Goal: Communication & Community: Connect with others

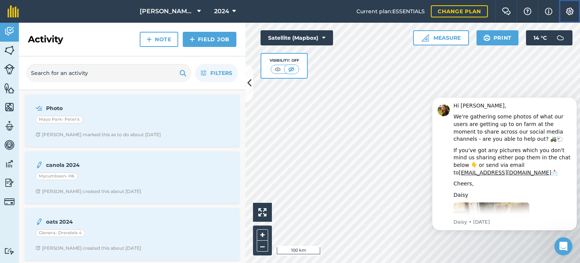
click at [570, 9] on img at bounding box center [570, 12] width 9 height 8
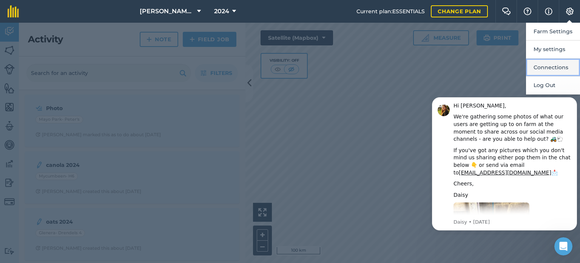
click at [547, 65] on button "Connections" at bounding box center [553, 68] width 54 height 18
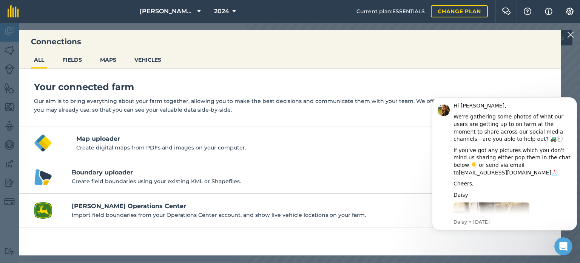
click at [565, 48] on div "Connections ALL FIELDS MAPS VEHICLES Your connected farm Our aim is to bring ev…" at bounding box center [290, 143] width 580 height 240
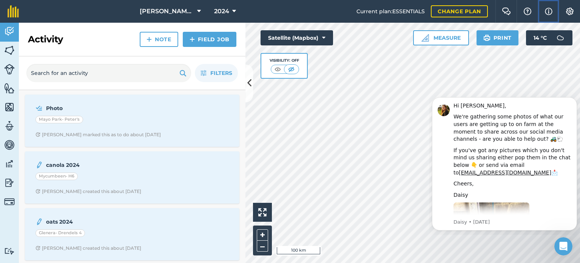
click at [547, 13] on img at bounding box center [549, 11] width 8 height 9
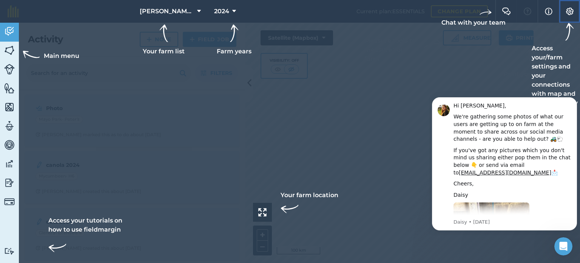
click at [569, 12] on img at bounding box center [570, 12] width 9 height 8
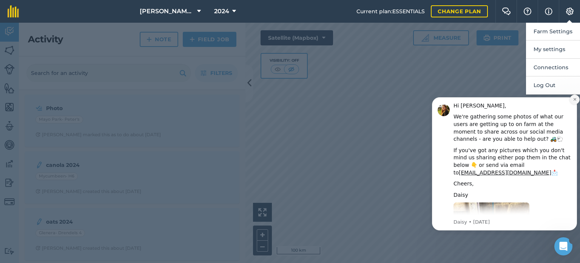
click at [575, 97] on icon "Dismiss notification" at bounding box center [575, 99] width 4 height 4
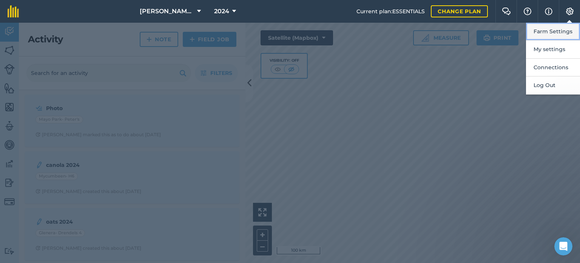
click at [558, 30] on button "Farm Settings" at bounding box center [553, 32] width 54 height 18
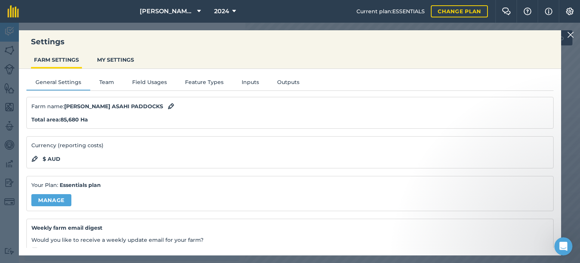
click at [103, 74] on div "General Settings Team Field Usages Feature Types Inputs Outputs Farm name : JOH…" at bounding box center [290, 158] width 542 height 179
click at [103, 81] on button "Team" at bounding box center [106, 83] width 33 height 11
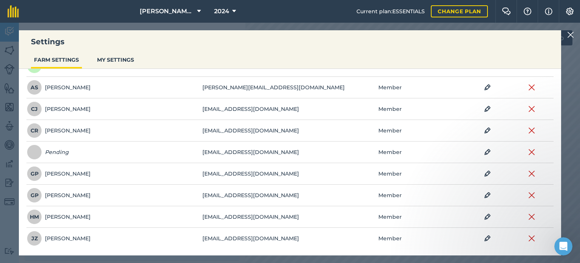
scroll to position [76, 0]
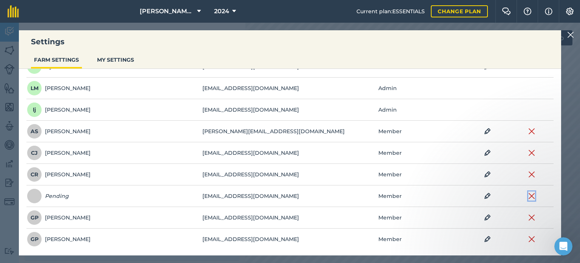
click at [529, 194] on img at bounding box center [532, 195] width 7 height 9
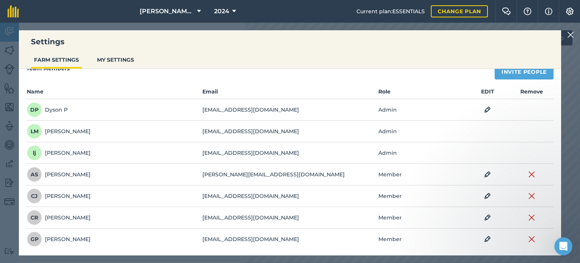
scroll to position [0, 0]
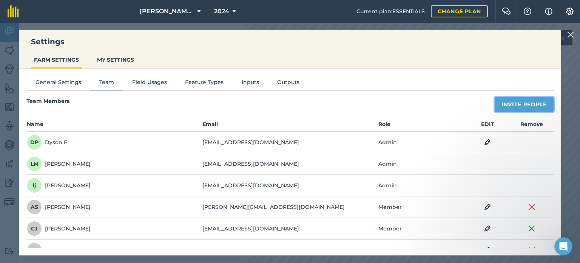
click at [510, 103] on button "Invite People" at bounding box center [524, 104] width 59 height 15
select select "MEMBER"
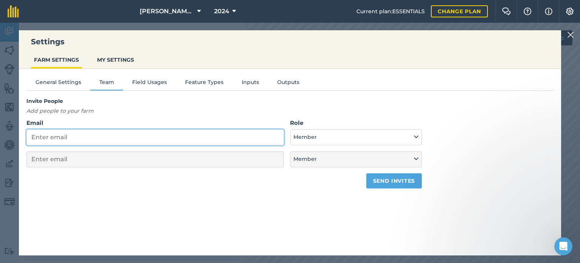
click at [91, 137] on input "Email" at bounding box center [155, 137] width 258 height 16
paste input "markj@jtj.com.au"
type input "markj@jtj.com.au"
select select "MEMBER"
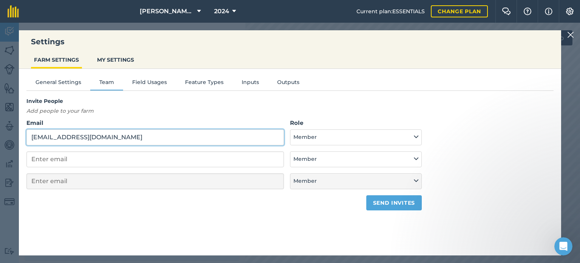
type input "markj@jtj.com.au"
click at [496, 188] on div "Invite People Add people to your farm Email markj@jtj.com.au Role Admin - Has f…" at bounding box center [289, 153] width 527 height 113
click at [384, 205] on button "Send invites" at bounding box center [394, 202] width 56 height 15
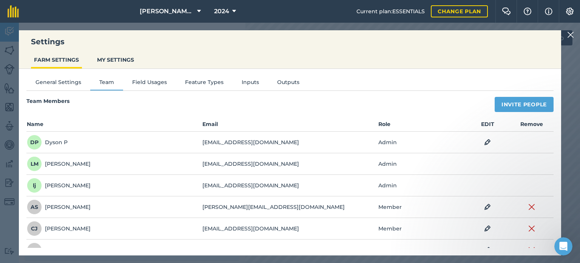
click at [570, 36] on img at bounding box center [570, 34] width 7 height 9
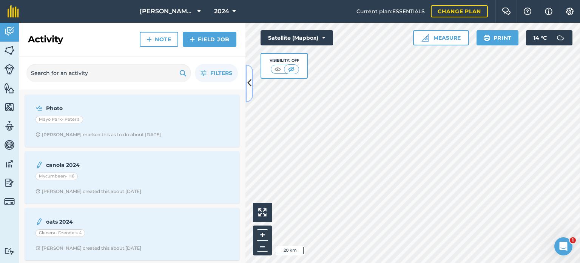
click at [248, 88] on icon at bounding box center [249, 83] width 4 height 13
